Goal: Task Accomplishment & Management: Manage account settings

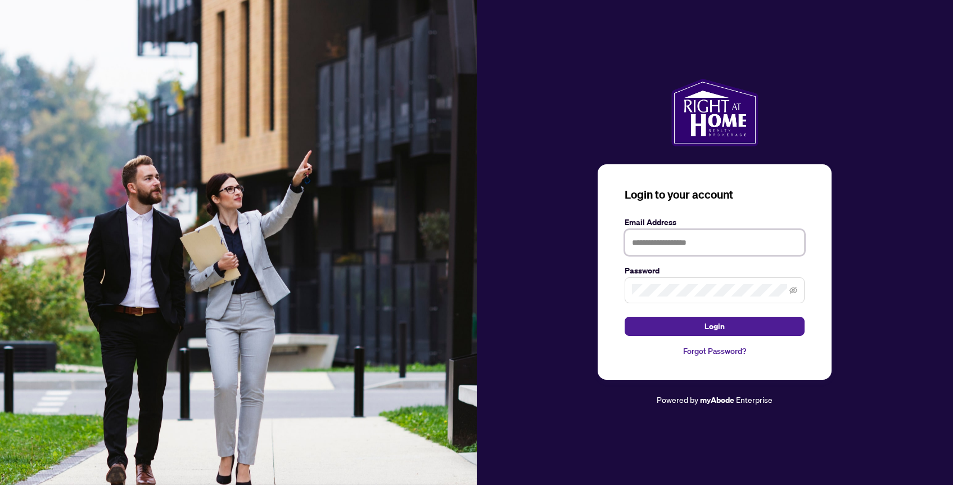
click at [658, 249] on input "text" at bounding box center [715, 242] width 180 height 26
type input "**********"
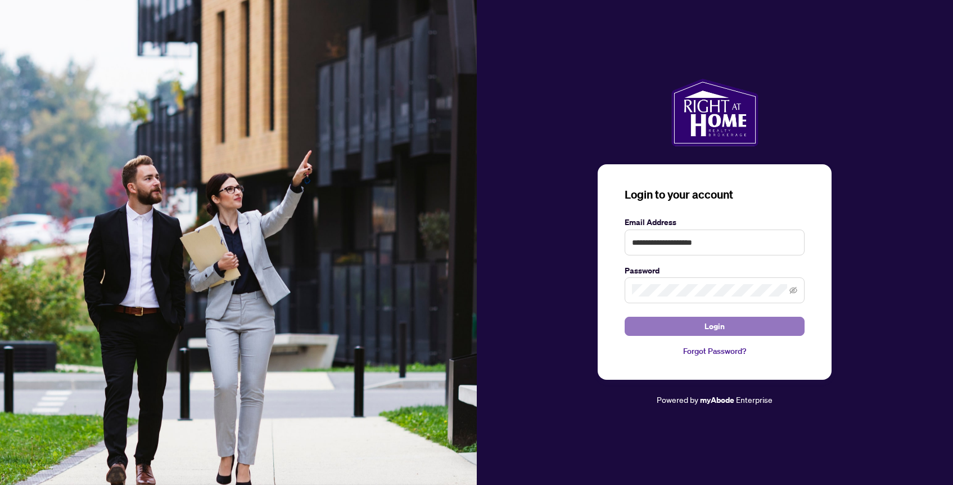
click at [752, 322] on button "Login" at bounding box center [715, 326] width 180 height 19
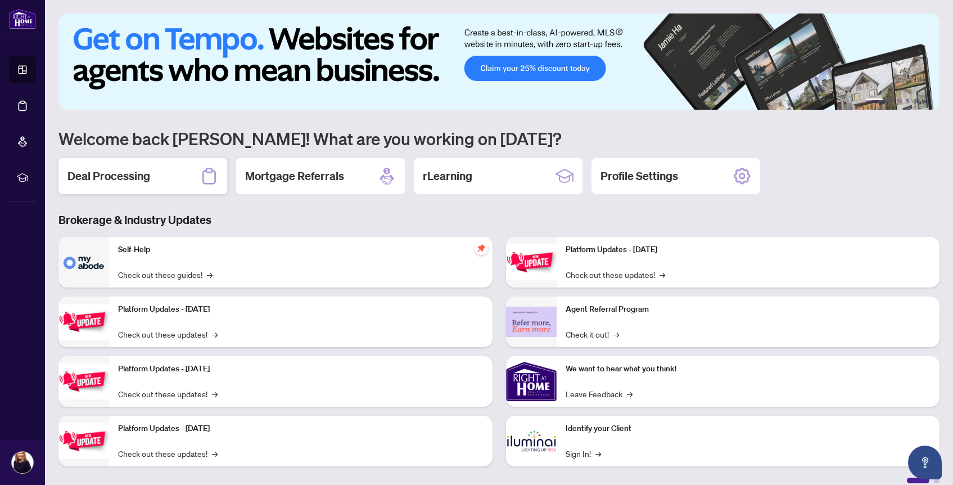
click at [107, 177] on h2 "Deal Processing" at bounding box center [108, 176] width 83 height 16
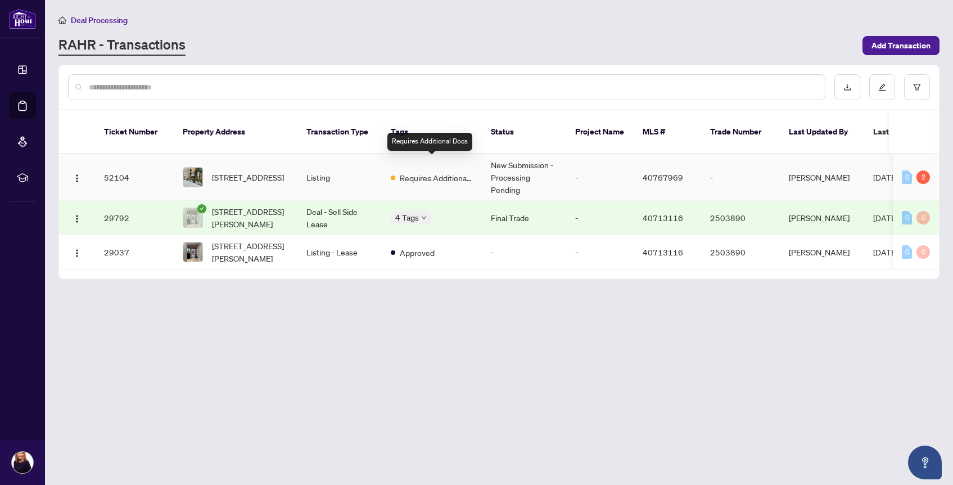
click at [428, 171] on span "Requires Additional Docs" at bounding box center [436, 177] width 73 height 12
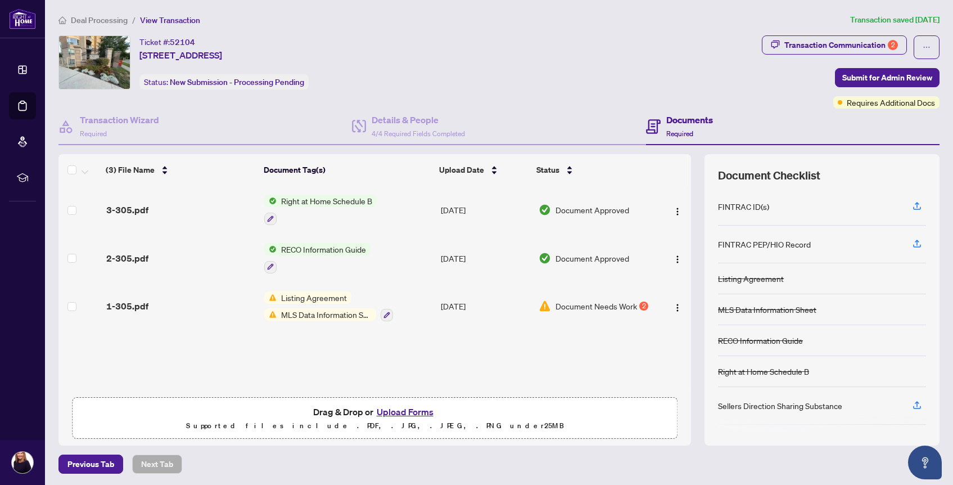
click at [310, 249] on span "RECO Information Guide" at bounding box center [324, 249] width 94 height 12
click at [319, 304] on span "RECO Information Guide" at bounding box center [316, 302] width 94 height 12
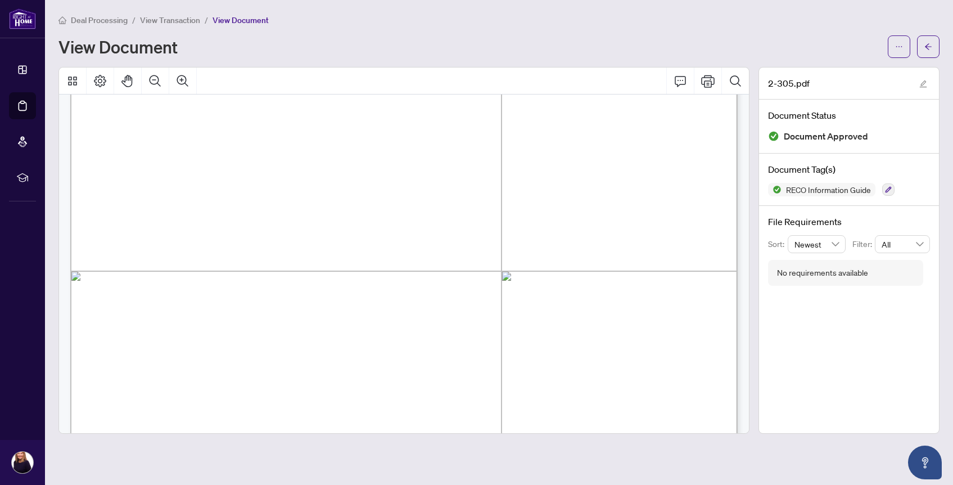
scroll to position [11862, 0]
click at [928, 44] on icon "arrow-left" at bounding box center [928, 46] width 7 height 6
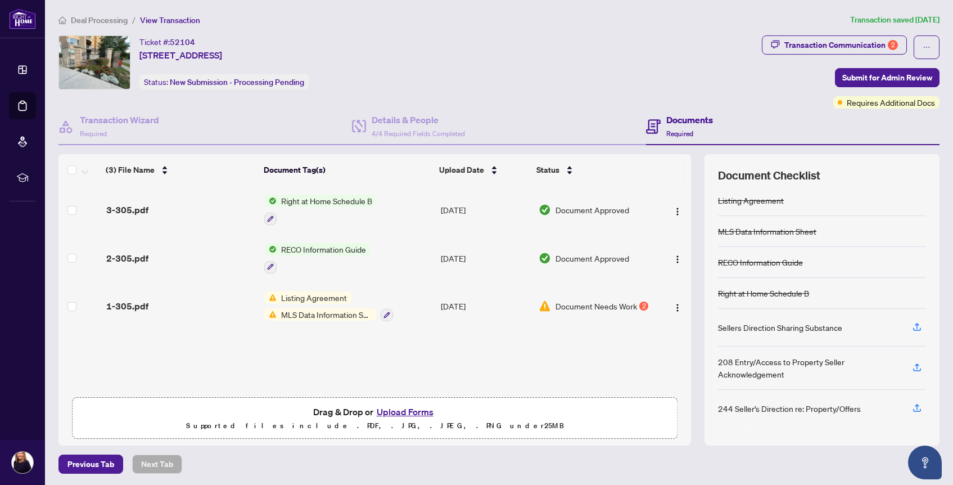
scroll to position [1, 0]
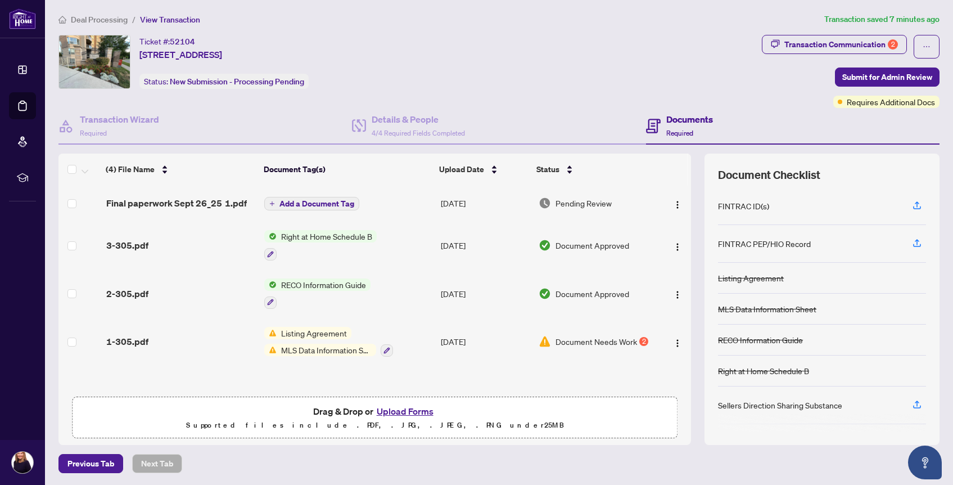
click at [612, 340] on span "Document Needs Work" at bounding box center [597, 341] width 82 height 12
click at [308, 330] on span "Listing Agreement" at bounding box center [314, 333] width 75 height 12
click at [444, 358] on td "[DATE]" at bounding box center [485, 342] width 98 height 48
